Goal: Information Seeking & Learning: Find specific page/section

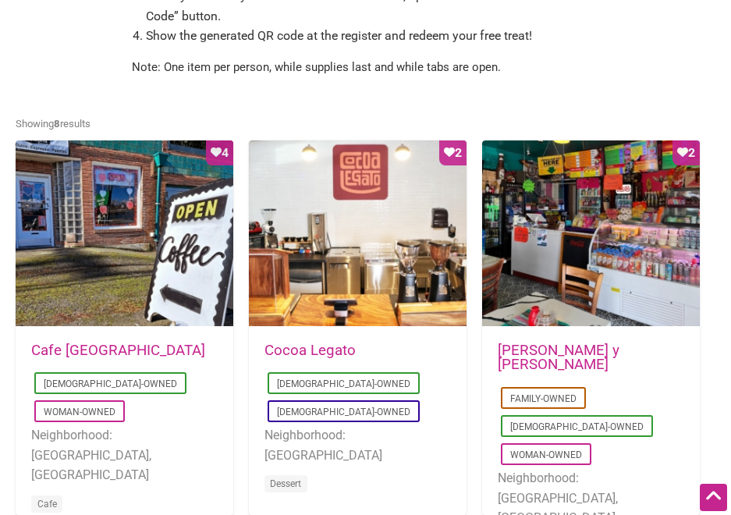
scroll to position [1092, 0]
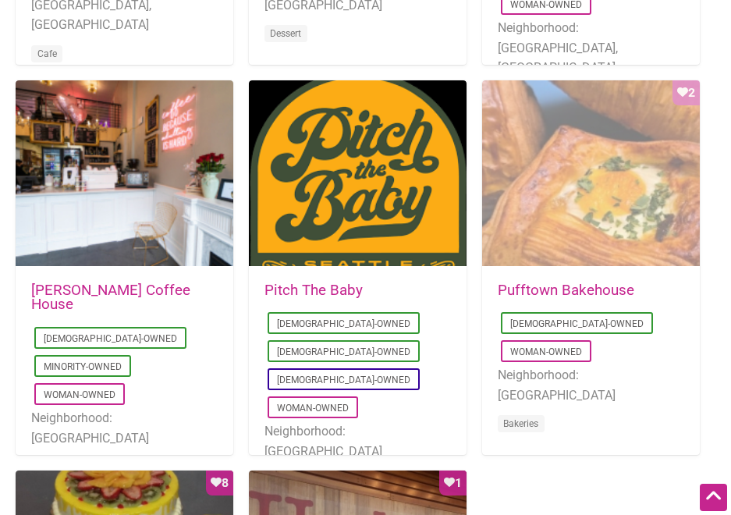
click at [595, 225] on div "Favorite Count 2" at bounding box center [591, 173] width 218 height 187
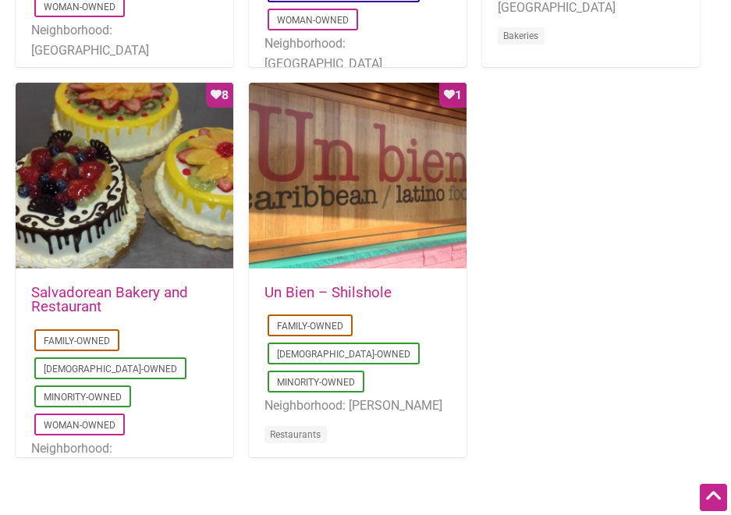
scroll to position [1029, 0]
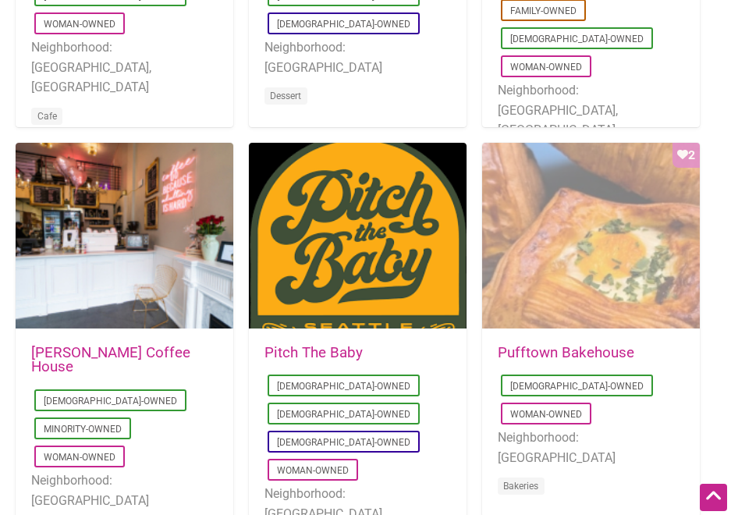
click at [620, 222] on div "Favorite Count 2" at bounding box center [591, 236] width 218 height 187
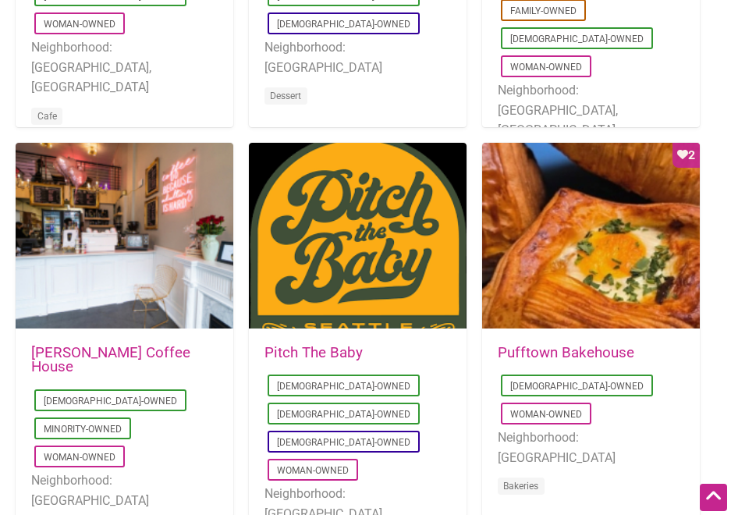
click at [575, 351] on link "Pufftown Bakehouse" at bounding box center [565, 352] width 136 height 17
click at [597, 352] on link "Pufftown Bakehouse" at bounding box center [565, 352] width 136 height 17
click at [487, 352] on div "[DATE] 07:38:01 Pufftown Bakehouse [DEMOGRAPHIC_DATA]-Owned Woman-Owned Neighbo…" at bounding box center [591, 430] width 218 height 200
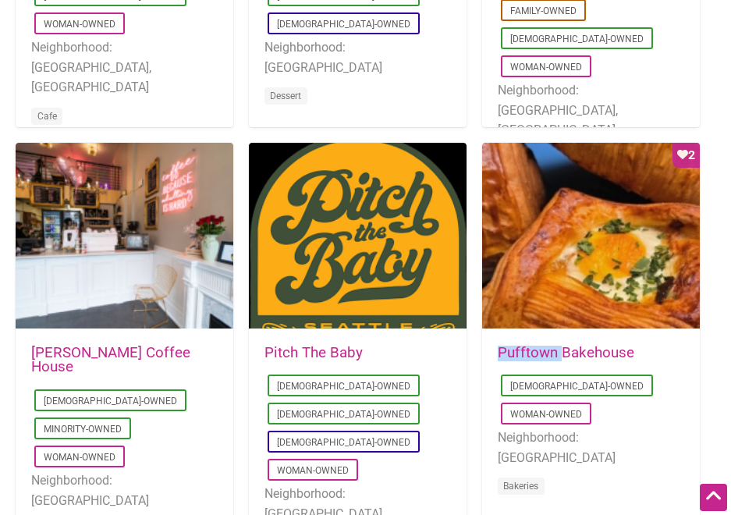
click at [487, 352] on div "[DATE] 07:38:01 Pufftown Bakehouse [DEMOGRAPHIC_DATA]-Owned Woman-Owned Neighbo…" at bounding box center [591, 430] width 218 height 200
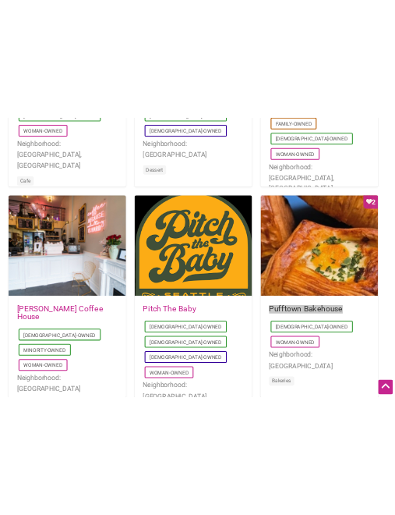
scroll to position [1062, 0]
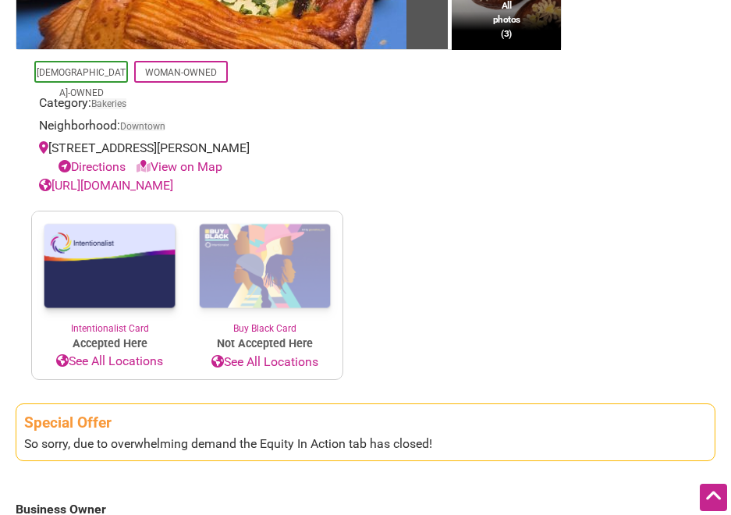
scroll to position [374, 0]
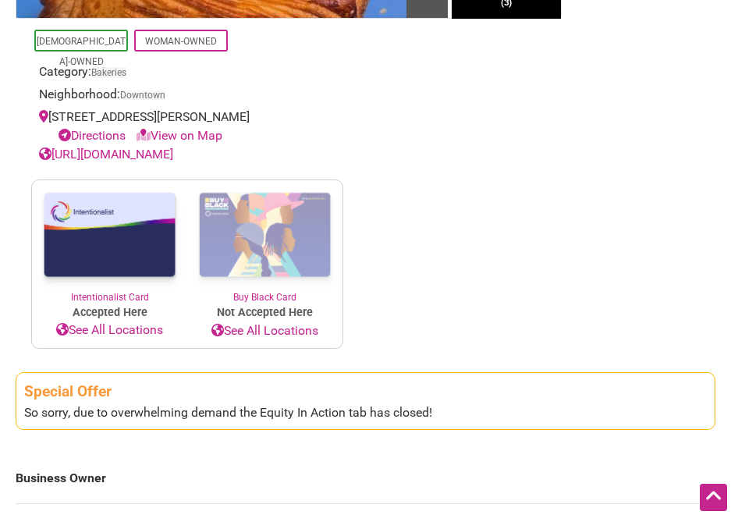
click at [186, 136] on link "View on Map" at bounding box center [179, 135] width 86 height 15
click at [192, 136] on link "View on Map" at bounding box center [179, 135] width 86 height 15
drag, startPoint x: 192, startPoint y: 136, endPoint x: 338, endPoint y: 123, distance: 146.4
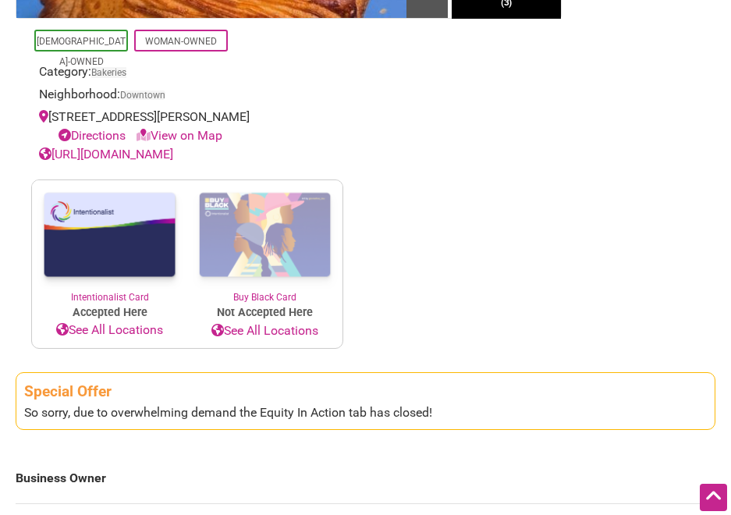
click at [338, 123] on div "Latino-Owned Woman-Owned Category: Bakeries Neighborhood: Downtown 1928 Pike Pl…" at bounding box center [187, 91] width 312 height 145
click at [143, 140] on icon at bounding box center [143, 135] width 14 height 12
click at [98, 135] on link "Directions" at bounding box center [91, 135] width 67 height 15
